Goal: Use online tool/utility

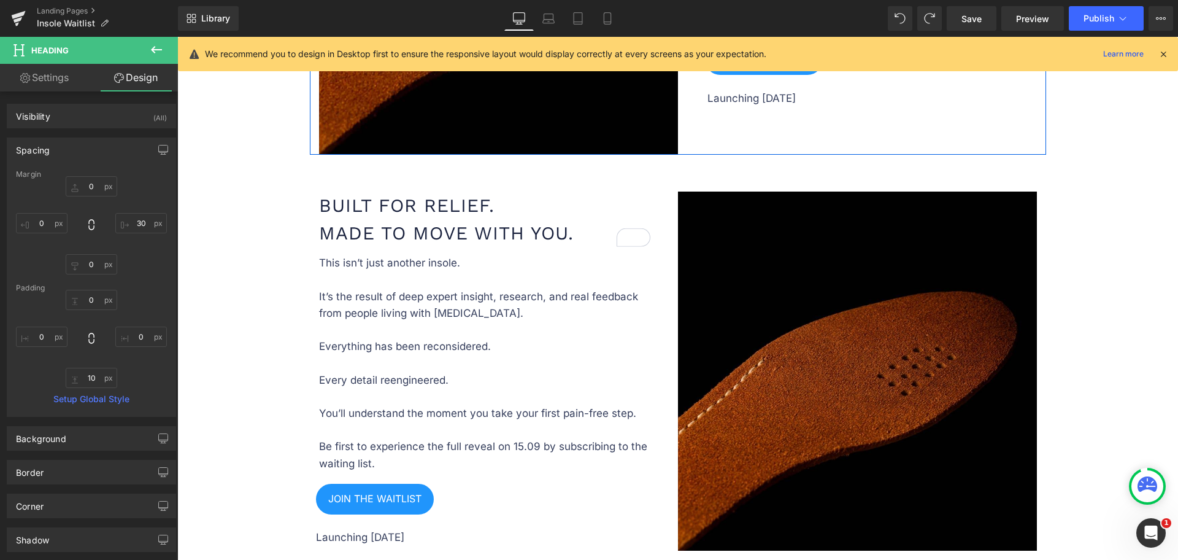
scroll to position [844, 0]
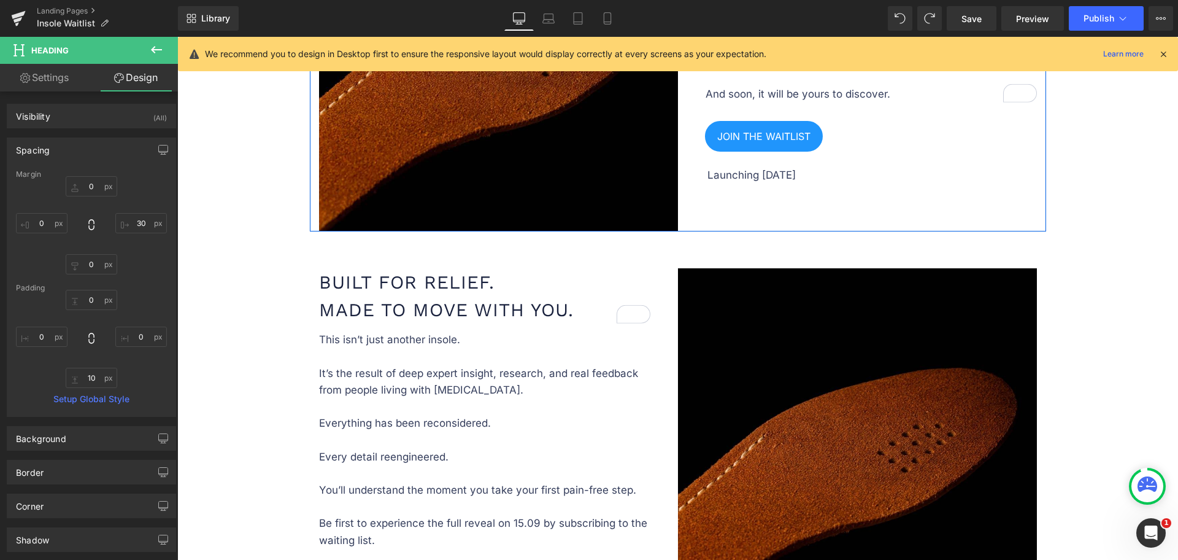
click at [737, 196] on div "Image Image Years of Pain. Now Just Days Away. Heading It began with a question…" at bounding box center [678, 42] width 736 height 377
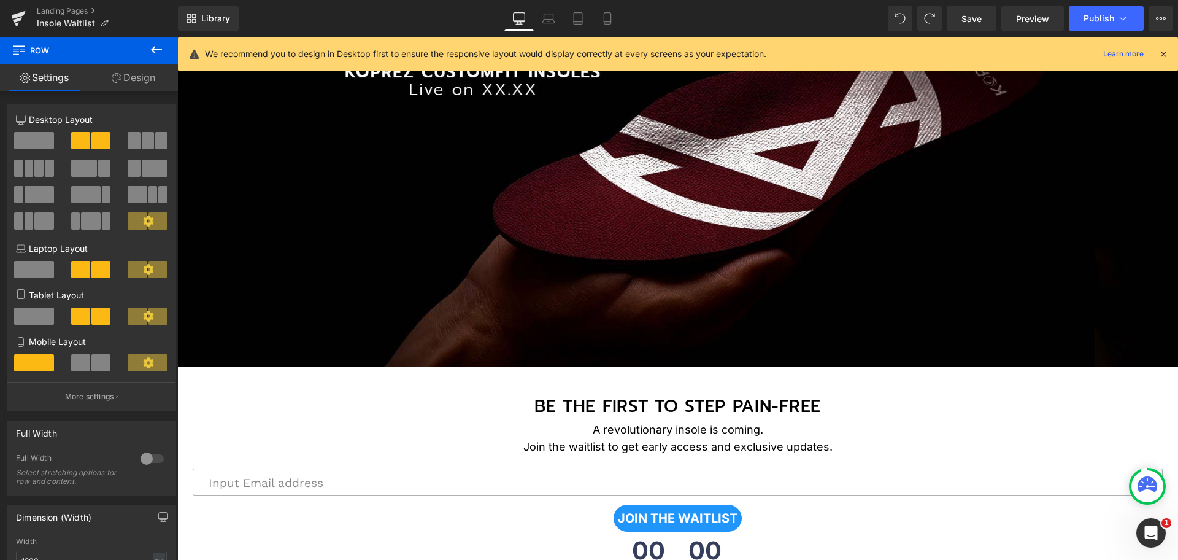
scroll to position [0, 0]
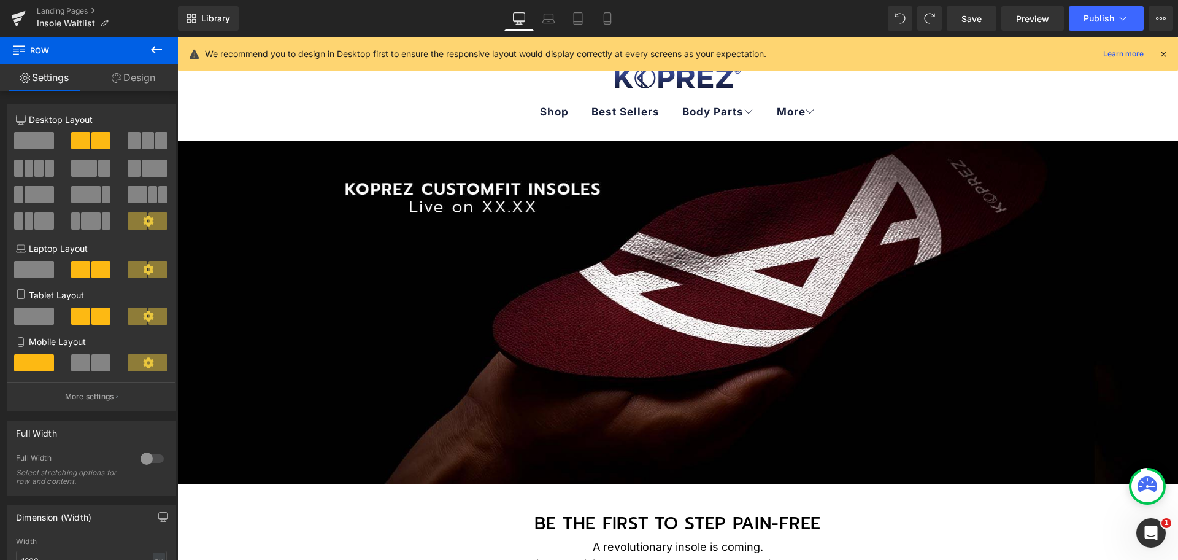
drag, startPoint x: 639, startPoint y: 40, endPoint x: 522, endPoint y: 130, distance: 147.0
click at [598, 322] on img at bounding box center [677, 312] width 1001 height 343
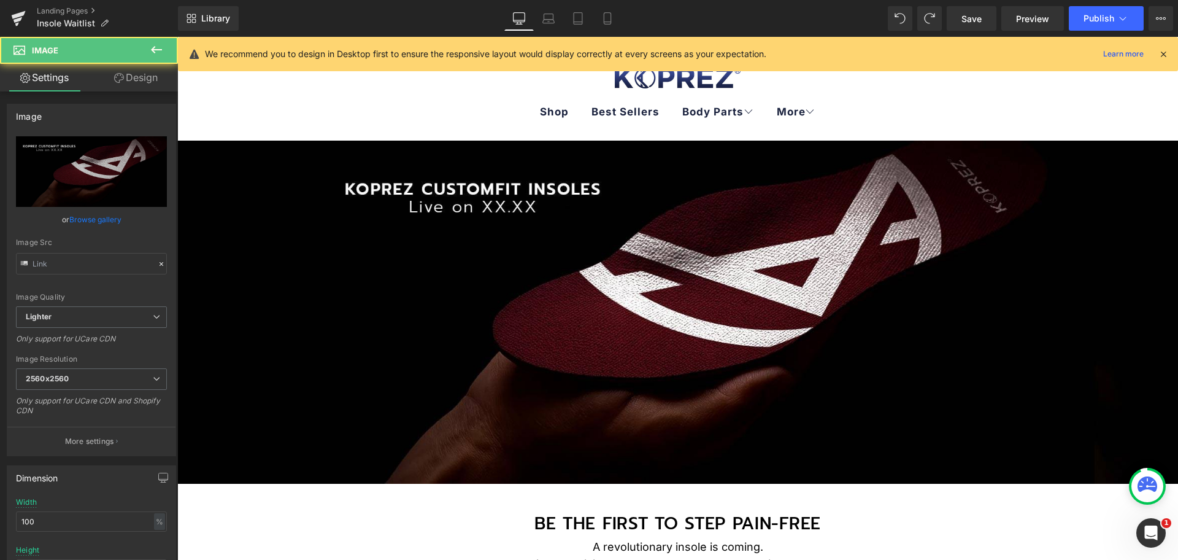
type input "[URL][DOMAIN_NAME]"
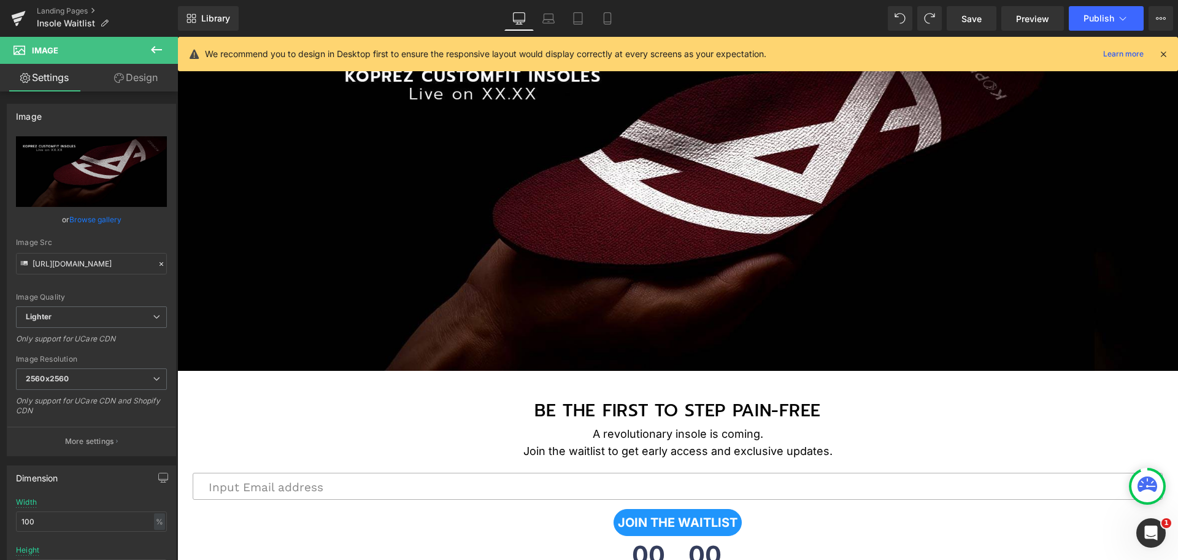
scroll to position [77, 0]
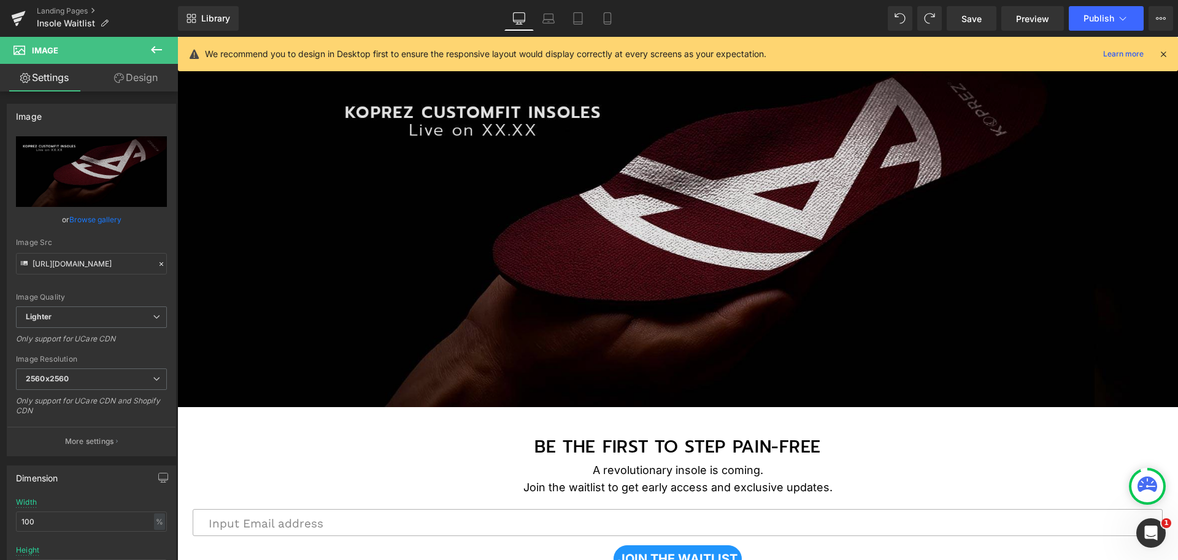
click at [718, 261] on img at bounding box center [677, 235] width 1001 height 343
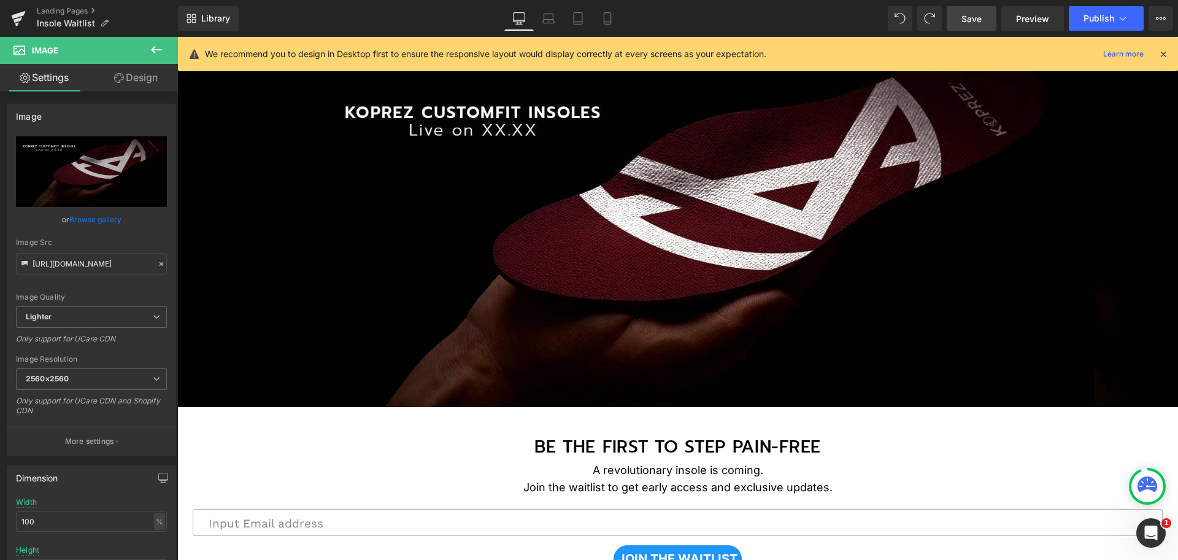
click at [974, 9] on link "Save" at bounding box center [972, 18] width 50 height 25
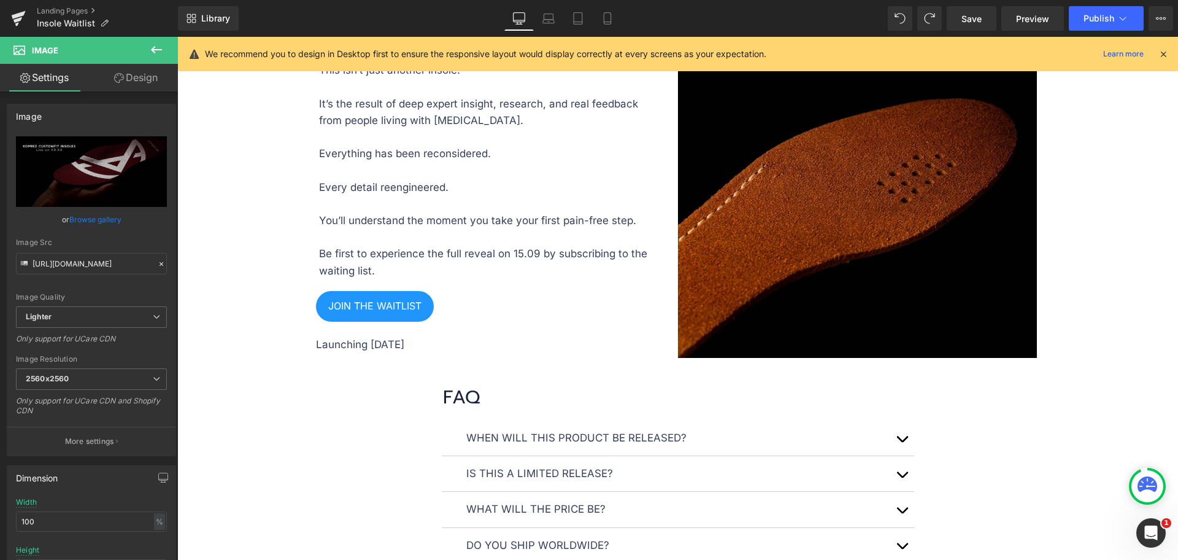
scroll to position [1230, 0]
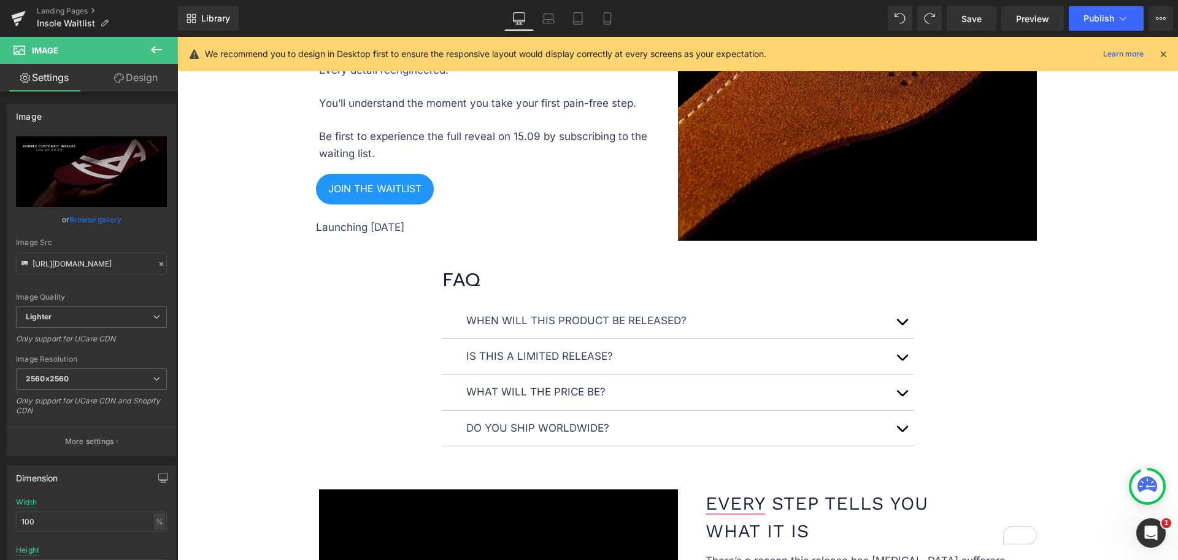
scroll to position [1230, 0]
